Goal: Transaction & Acquisition: Purchase product/service

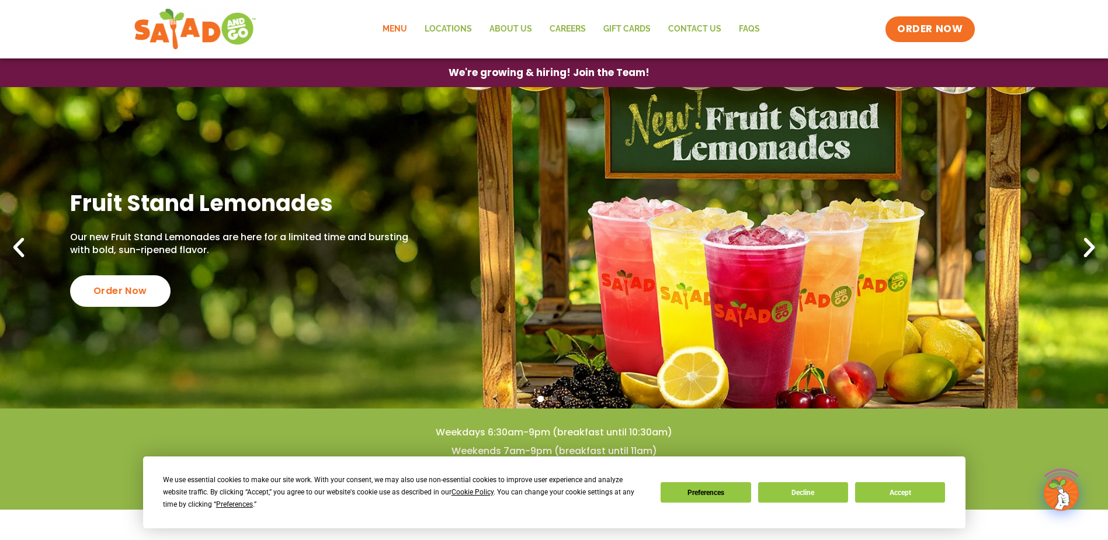
click at [409, 34] on link "Menu" at bounding box center [395, 29] width 42 height 27
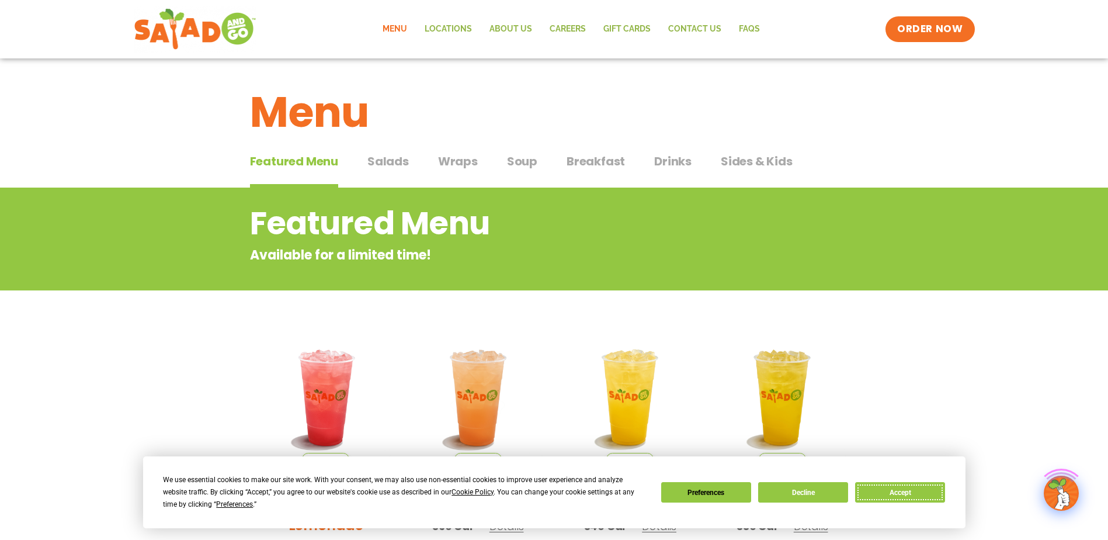
click at [890, 487] on button "Accept" at bounding box center [900, 492] width 90 height 20
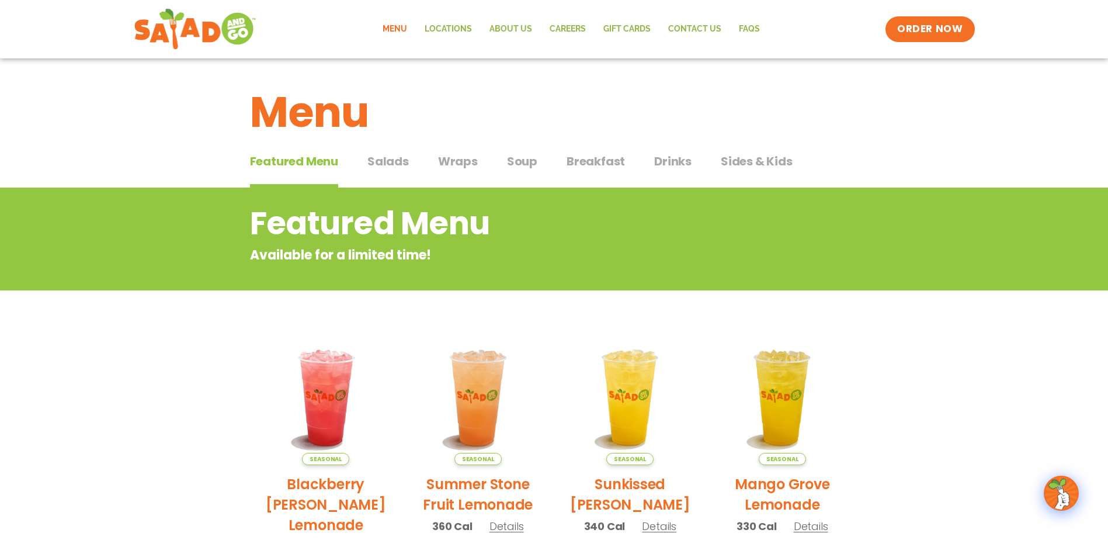
click at [446, 156] on span "Wraps" at bounding box center [458, 161] width 40 height 18
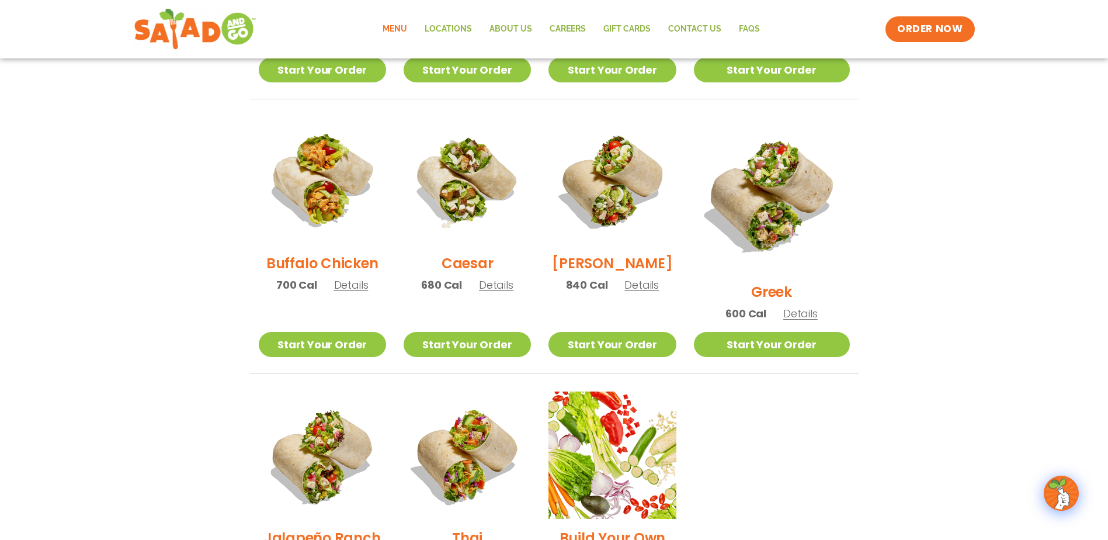
scroll to position [526, 0]
